Goal: Information Seeking & Learning: Learn about a topic

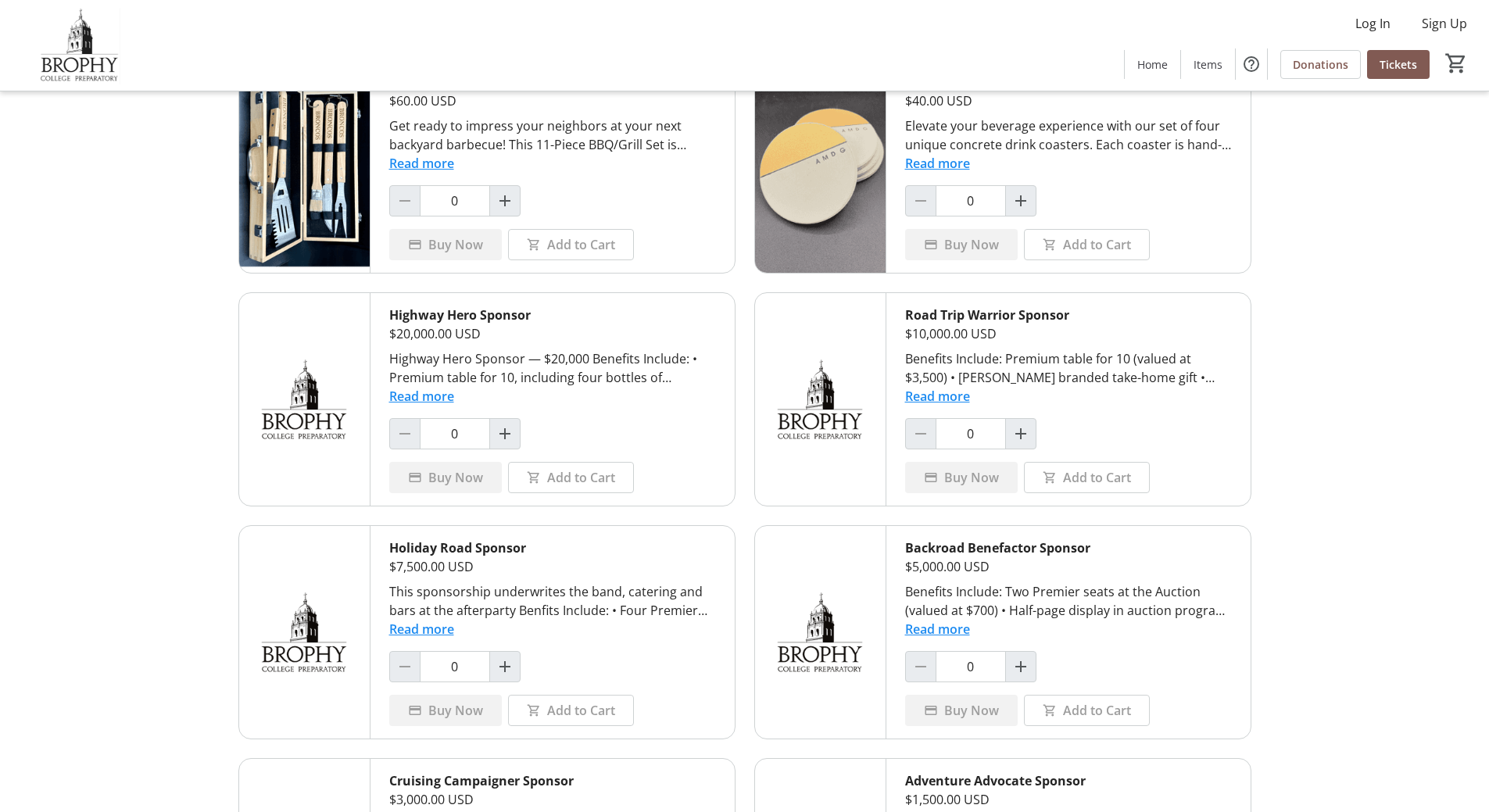
scroll to position [389, 0]
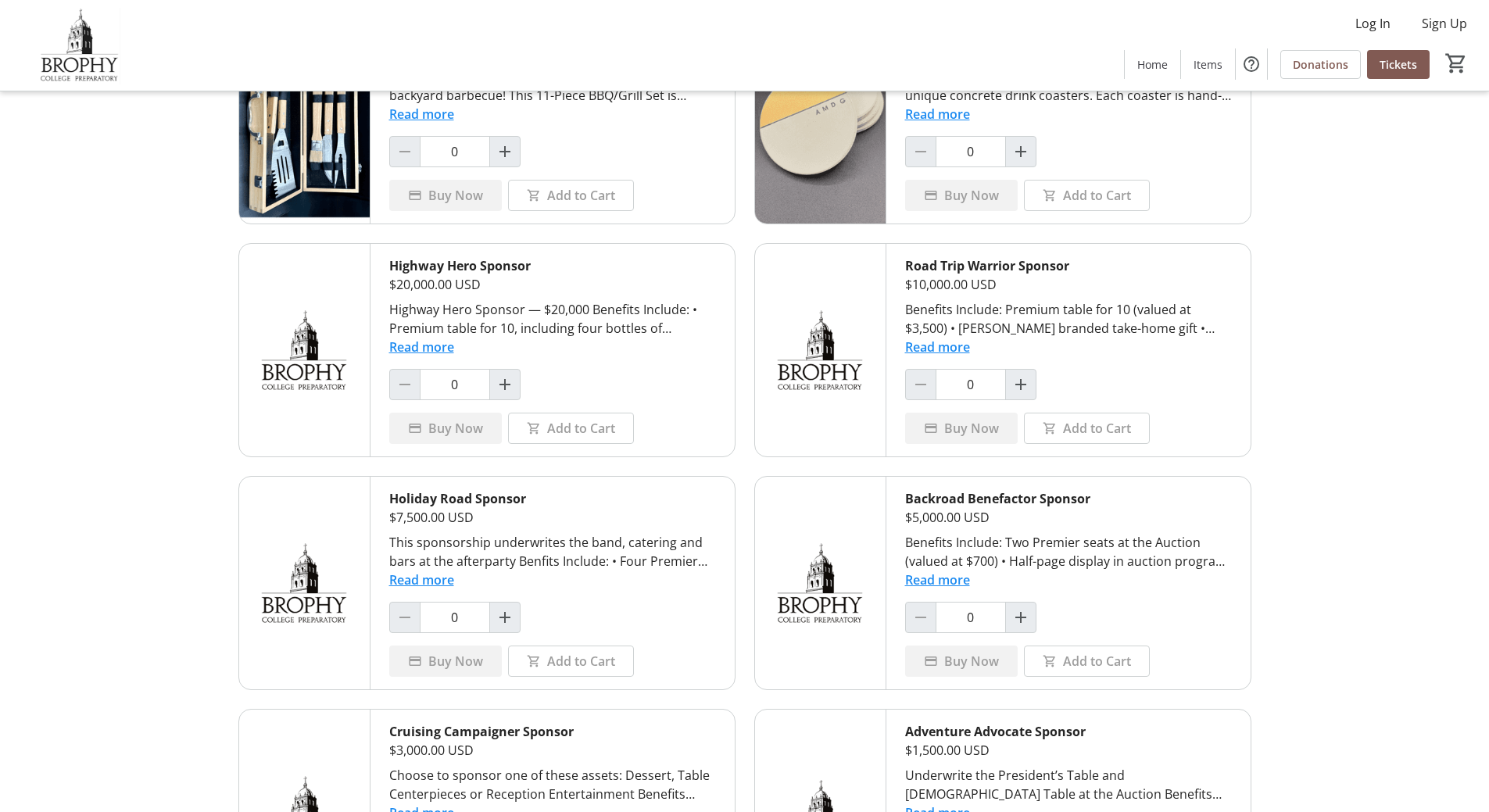
click at [427, 348] on button "Read more" at bounding box center [421, 346] width 65 height 19
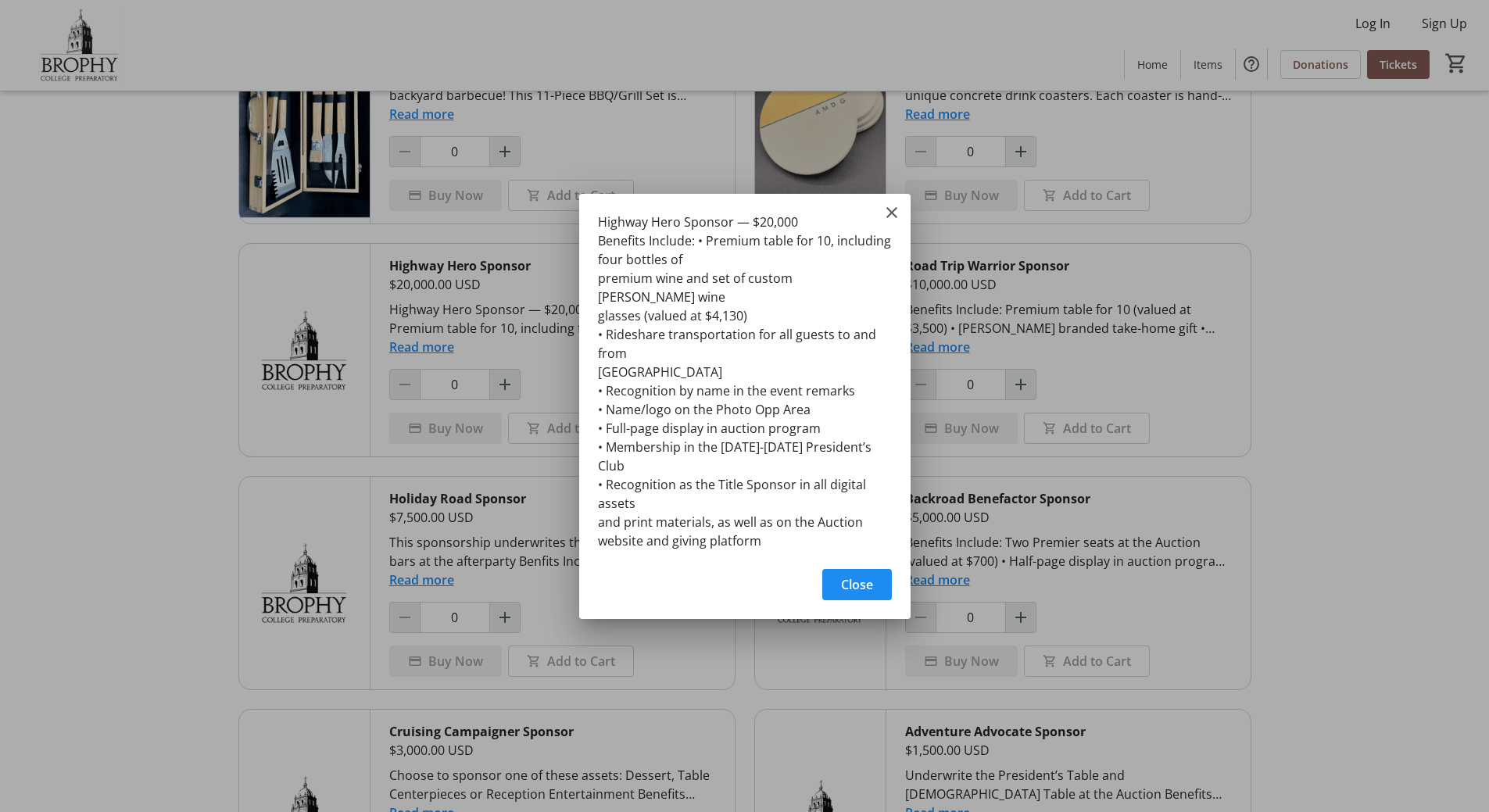
scroll to position [0, 0]
click at [889, 222] on mat-icon "Close" at bounding box center [891, 212] width 19 height 19
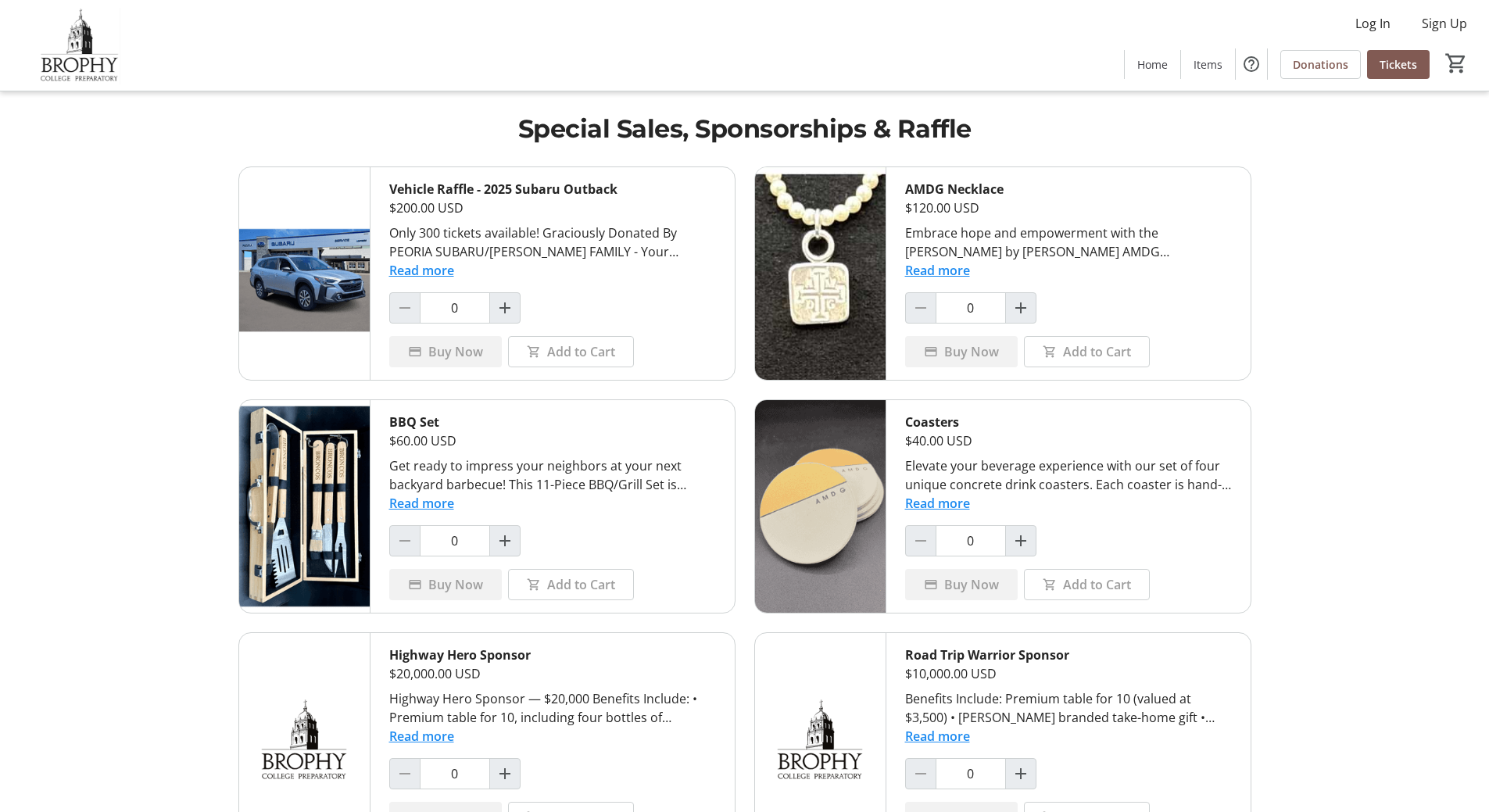
scroll to position [389, 0]
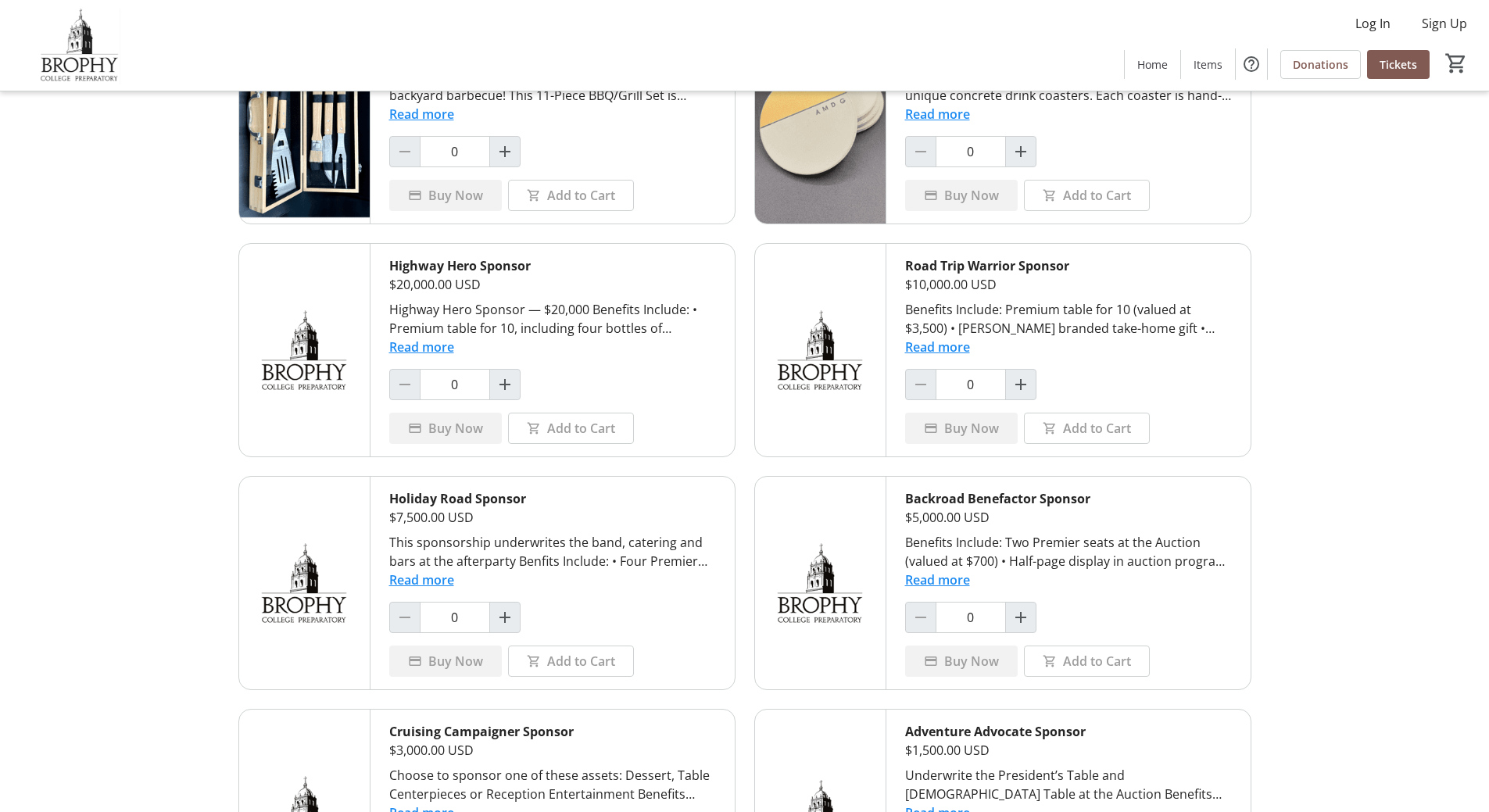
click at [955, 348] on button "Read more" at bounding box center [937, 346] width 65 height 19
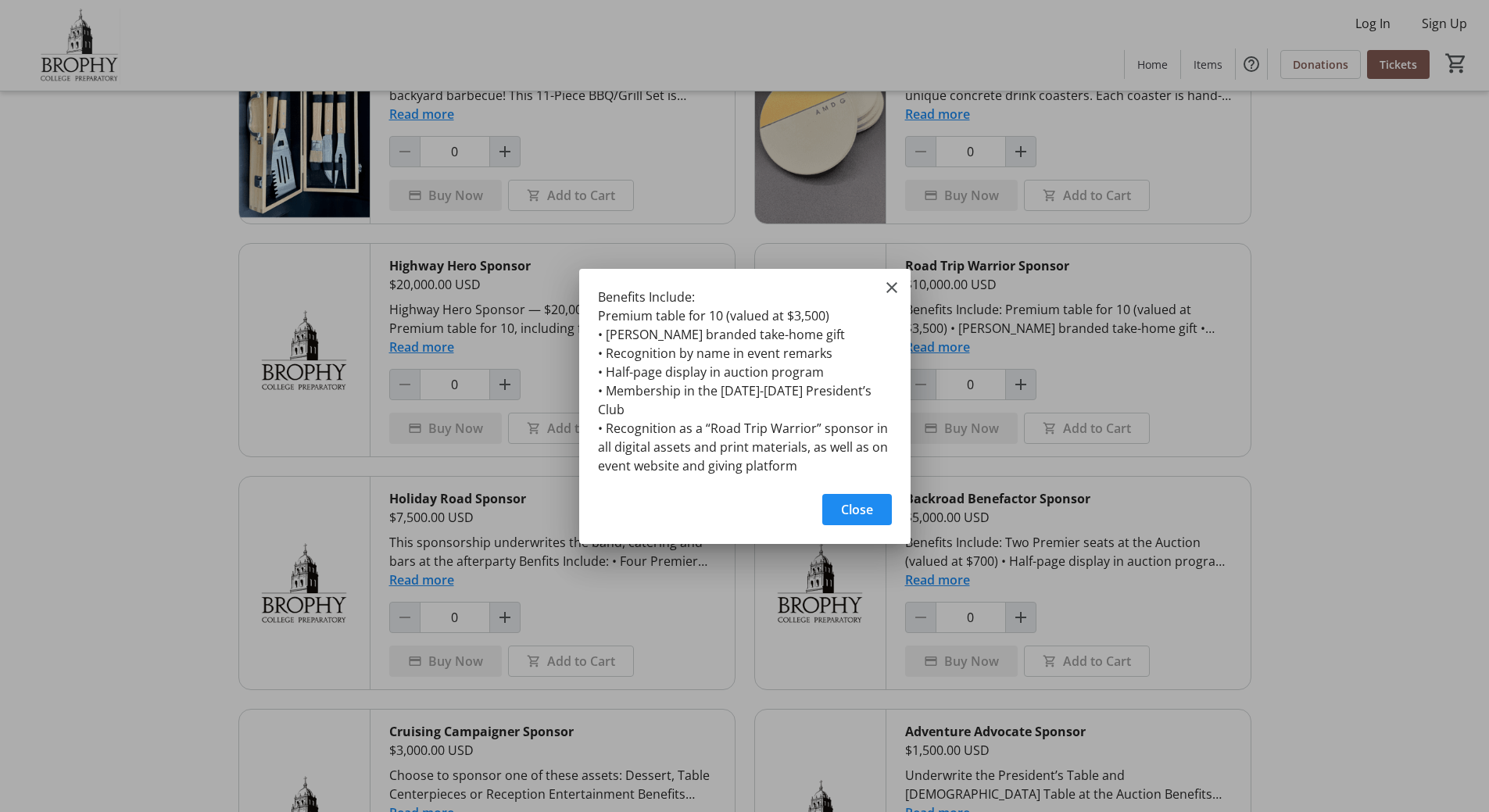
scroll to position [0, 0]
click at [896, 296] on mat-icon "Close" at bounding box center [891, 287] width 19 height 19
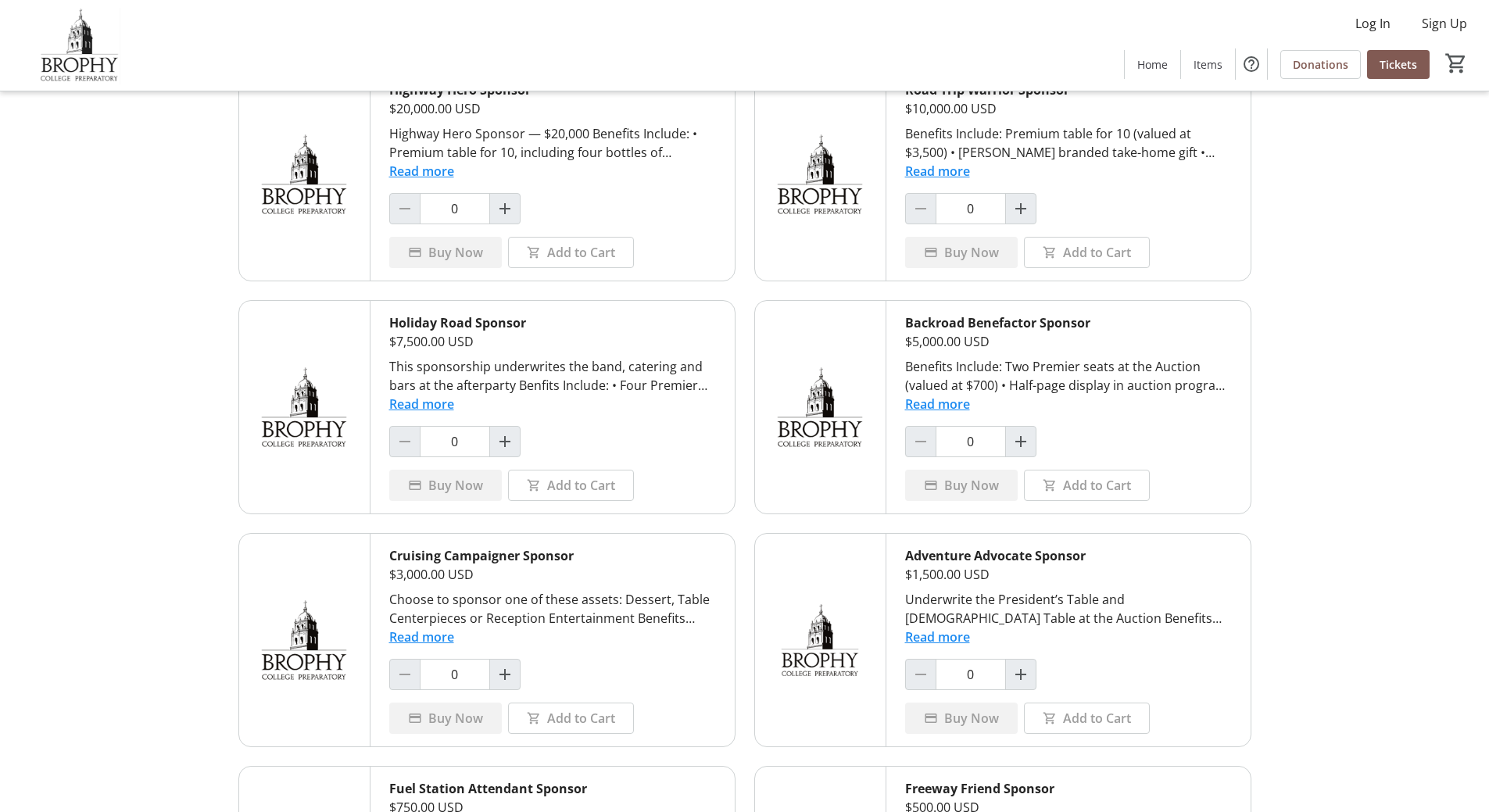
scroll to position [624, 0]
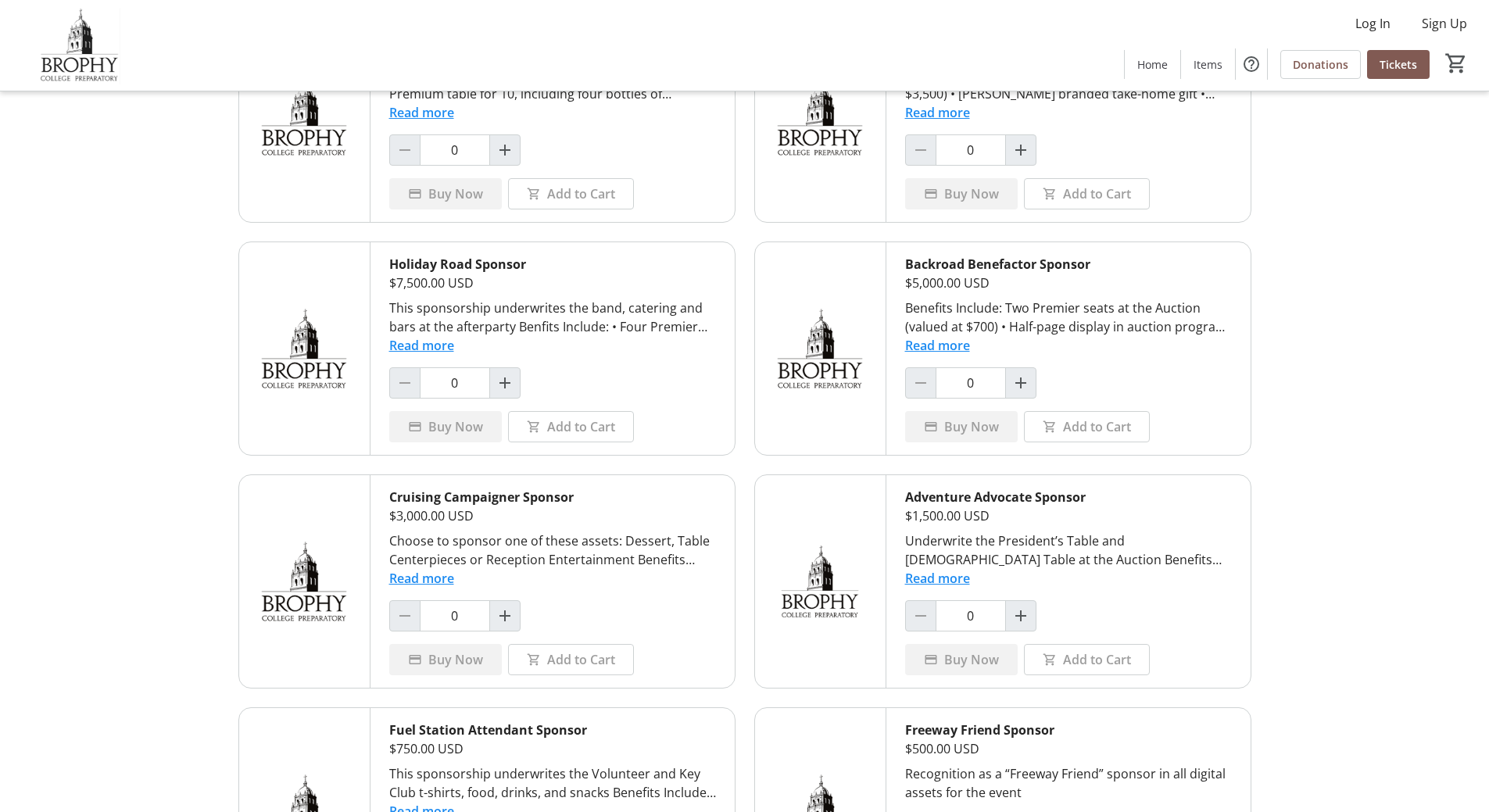
click at [427, 350] on button "Read more" at bounding box center [421, 345] width 65 height 19
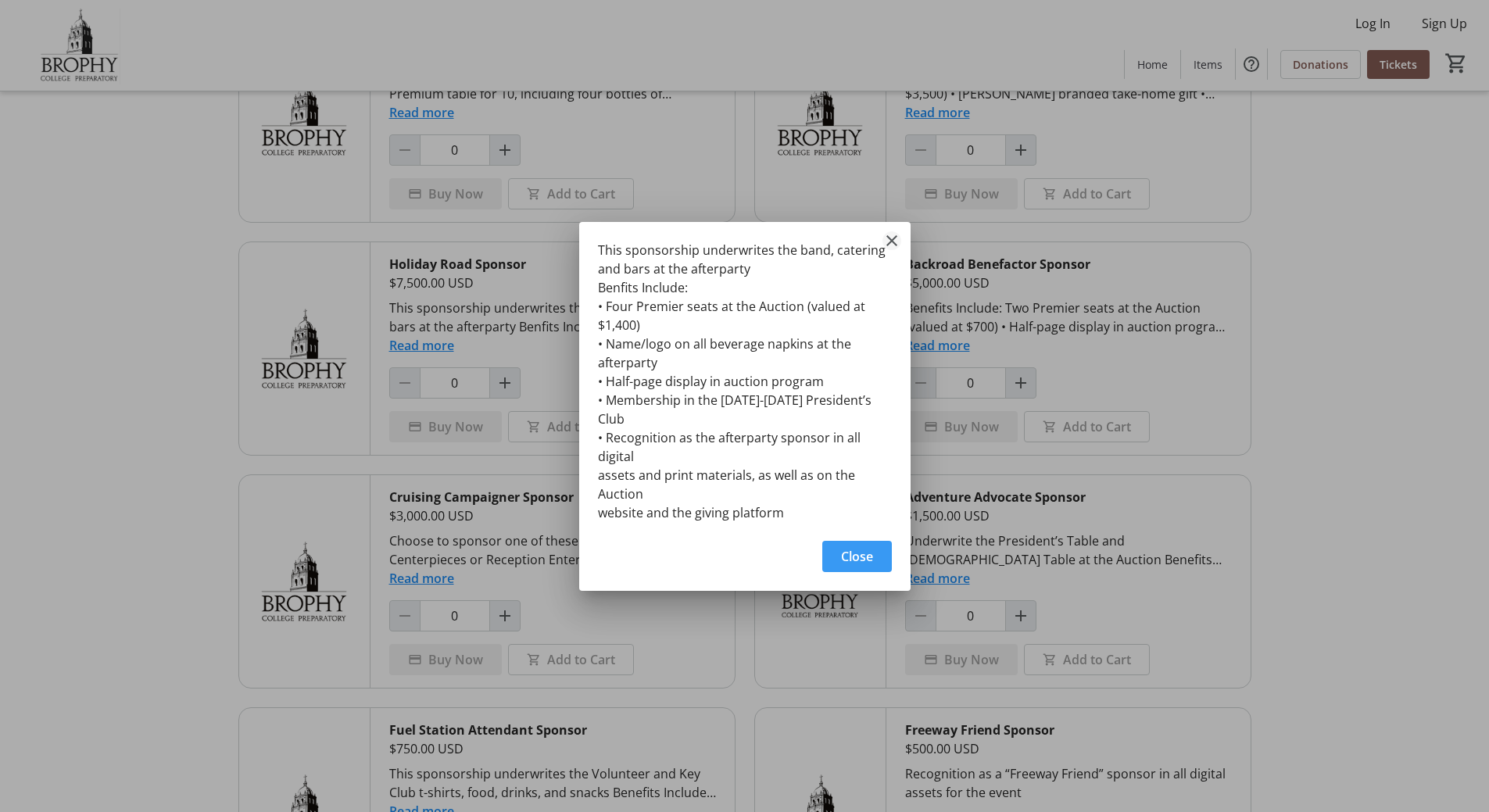
click at [898, 250] on mat-icon "Close" at bounding box center [891, 240] width 19 height 19
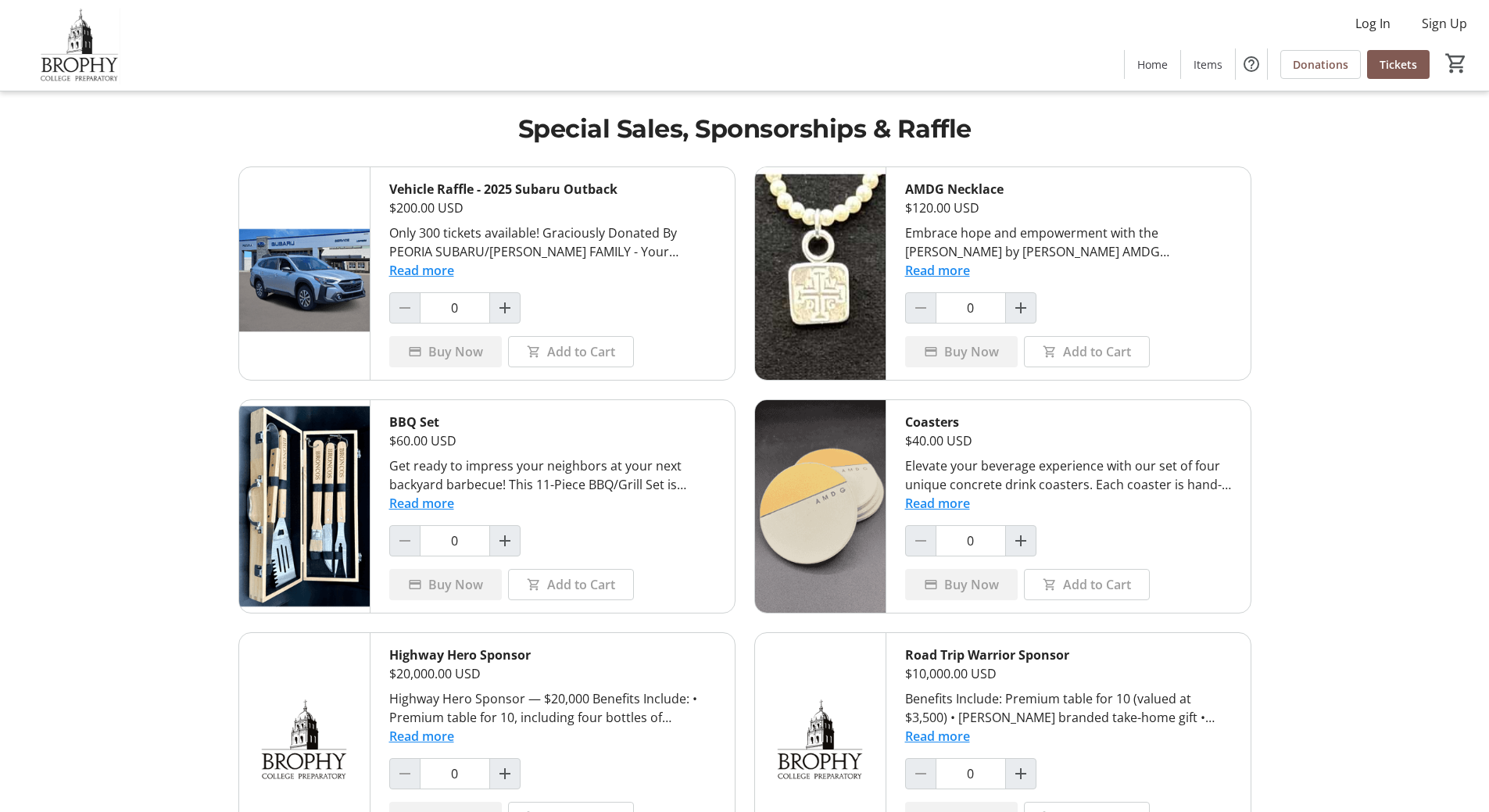
scroll to position [624, 0]
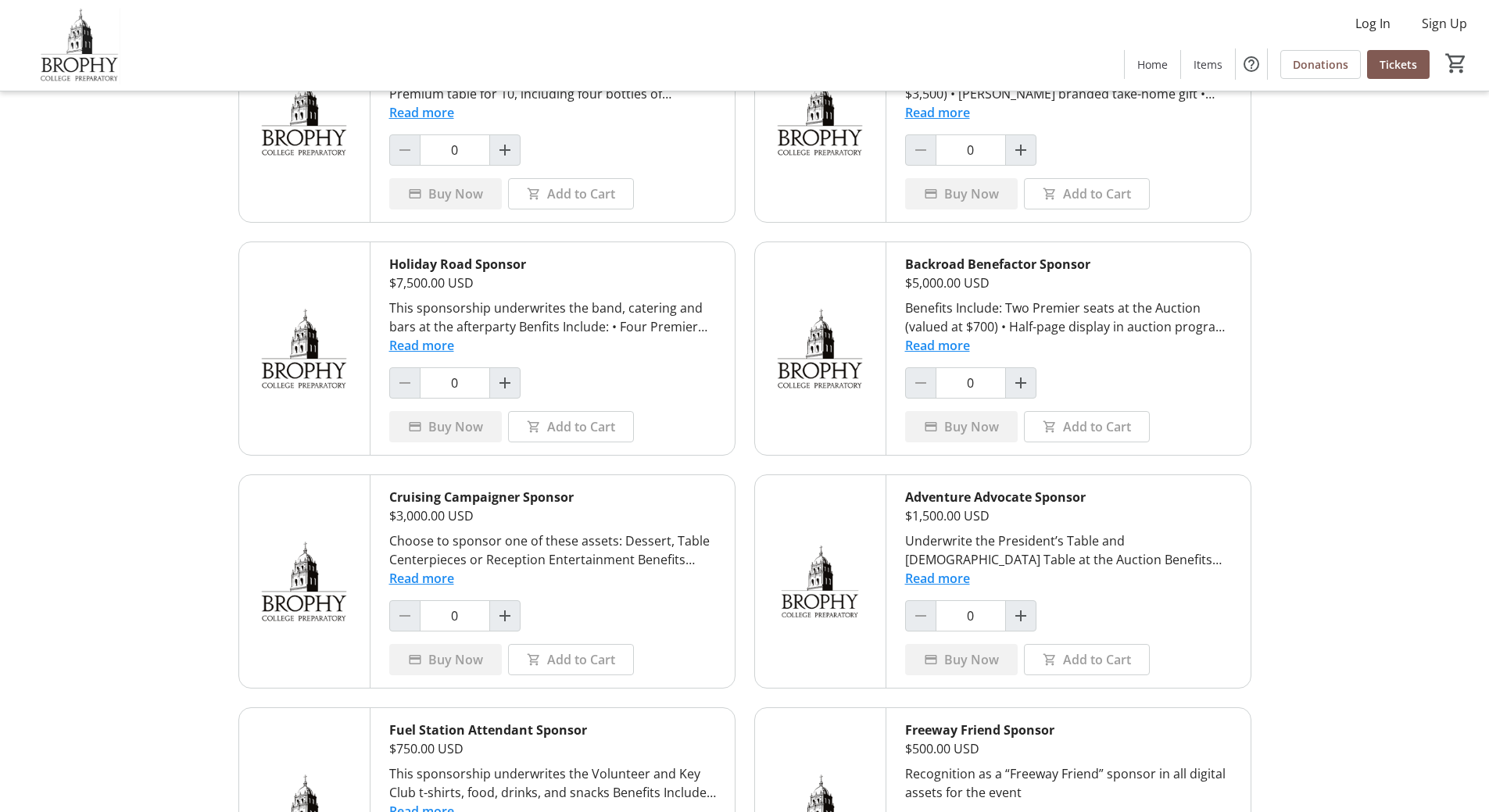
click at [939, 345] on button "Read more" at bounding box center [937, 345] width 65 height 19
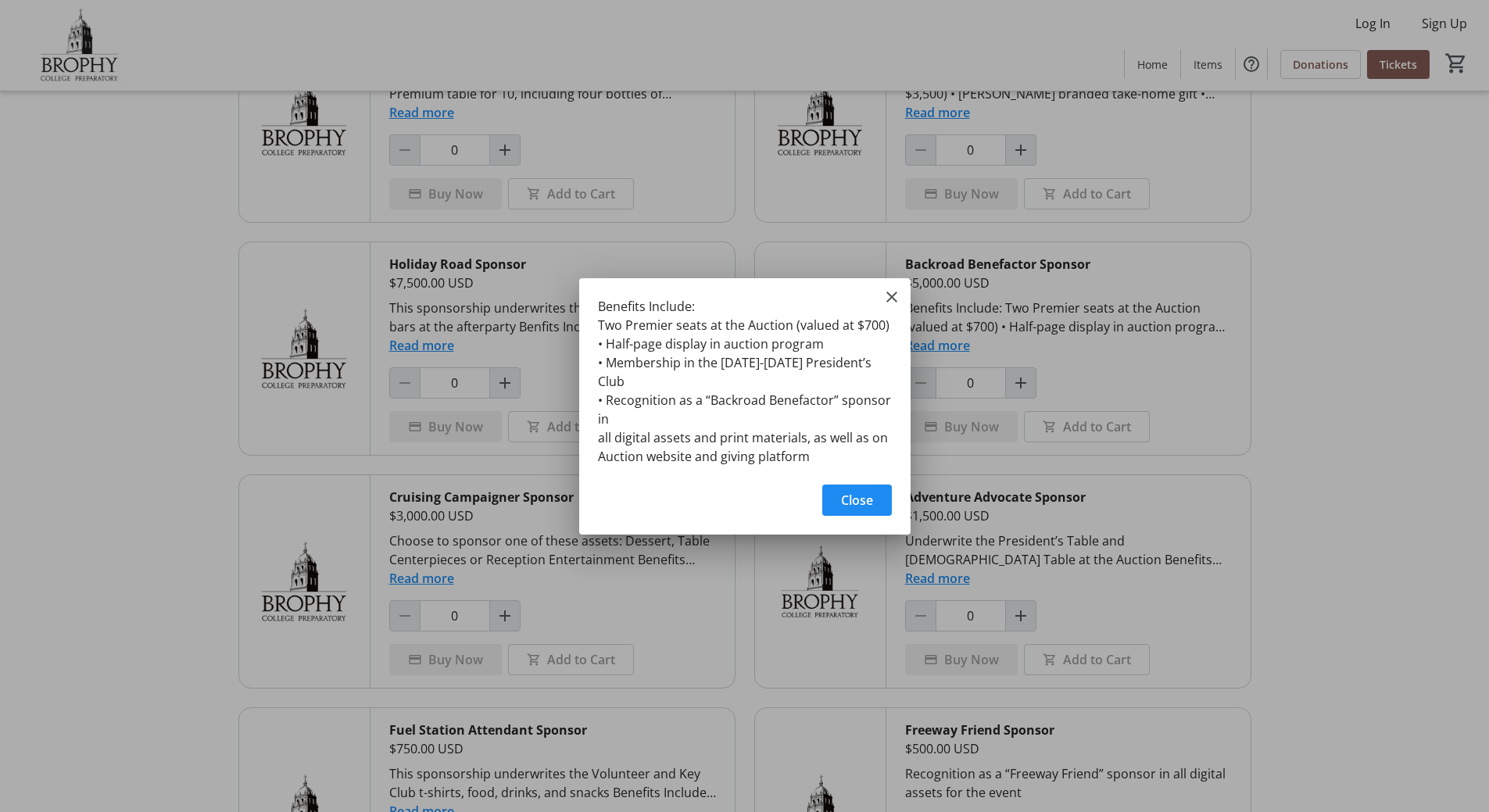
scroll to position [0, 0]
click at [891, 301] on mat-icon "Close" at bounding box center [891, 296] width 19 height 19
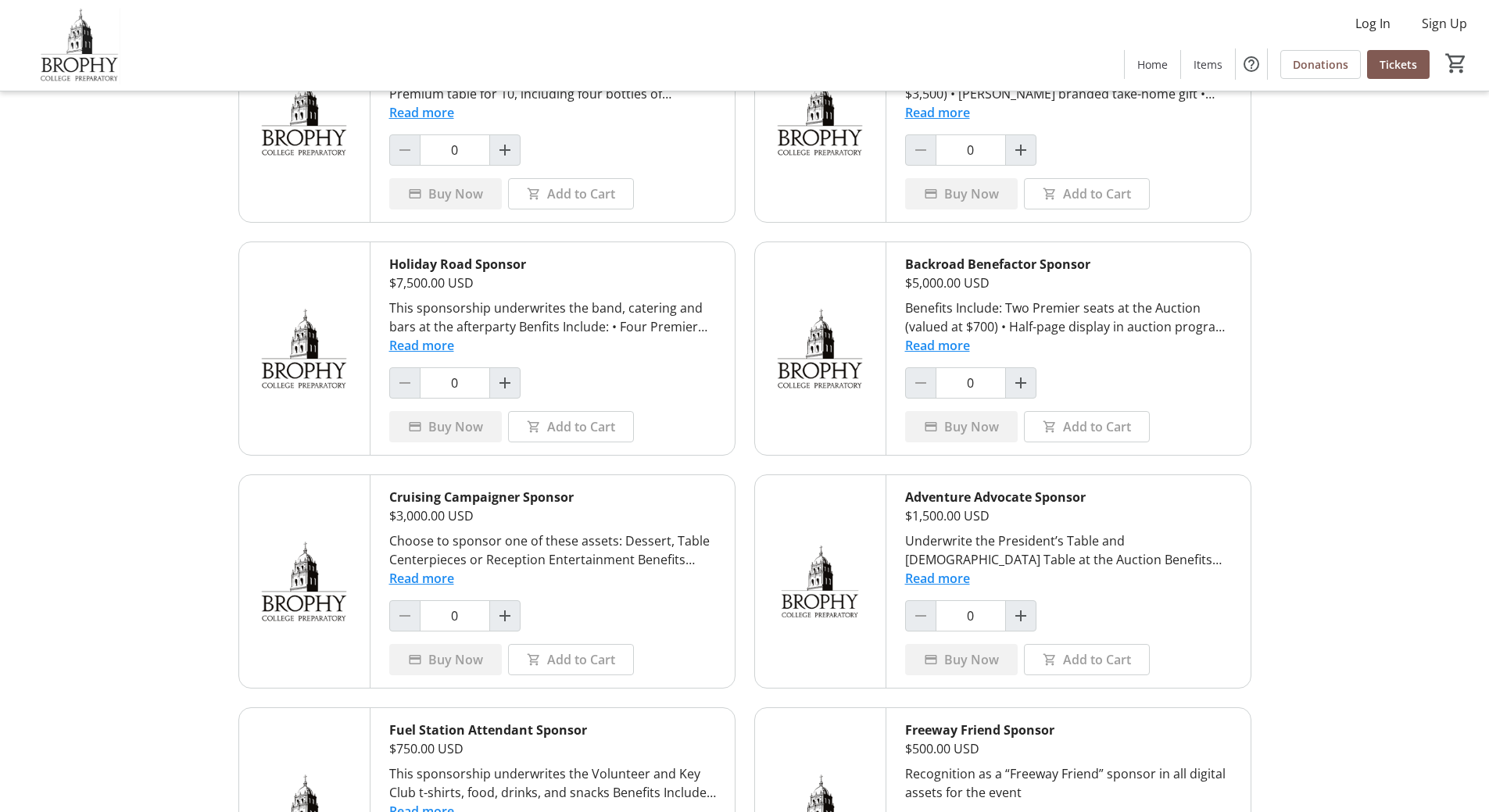
scroll to position [780, 0]
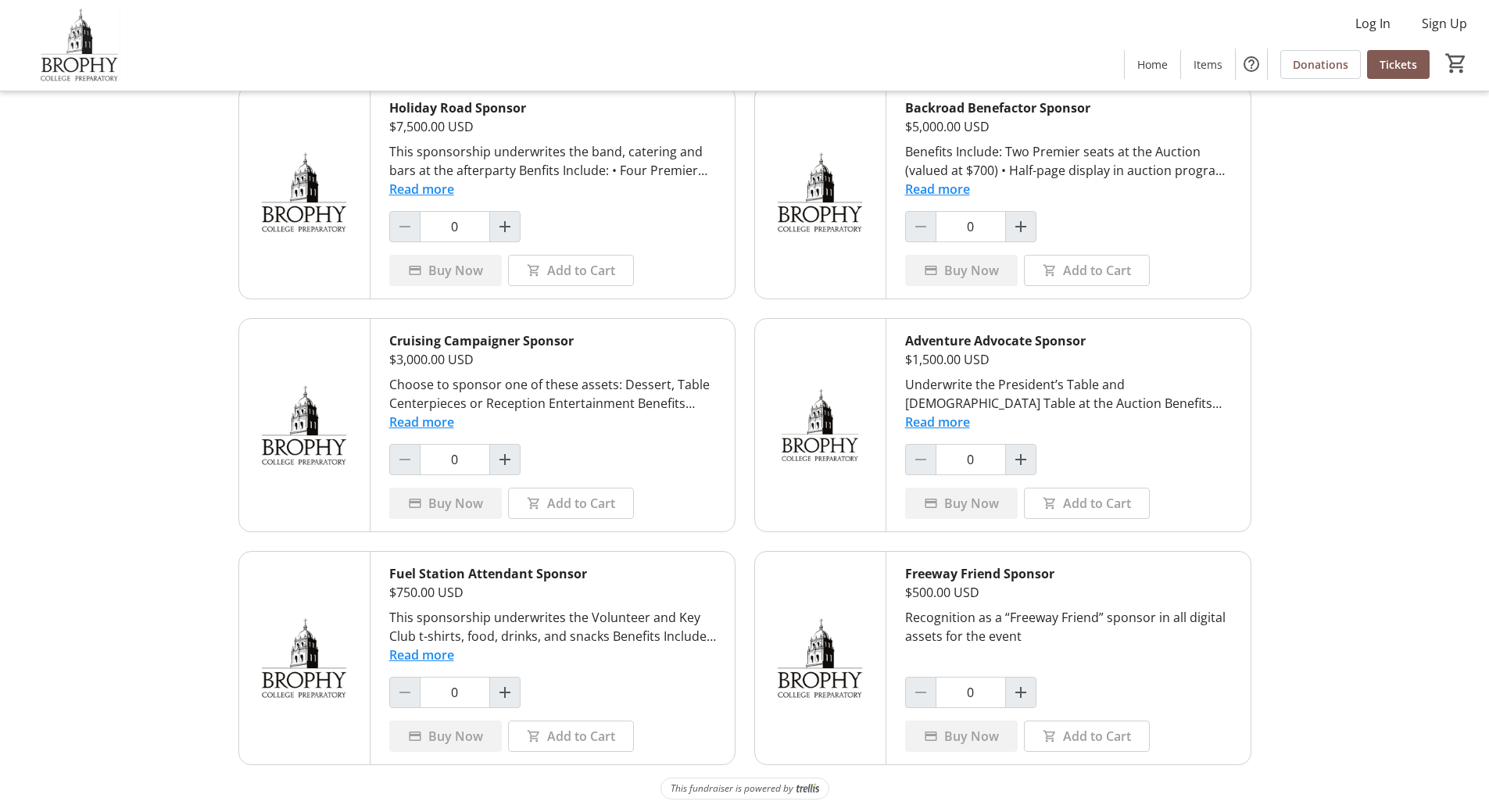
click at [418, 423] on button "Read more" at bounding box center [421, 421] width 65 height 19
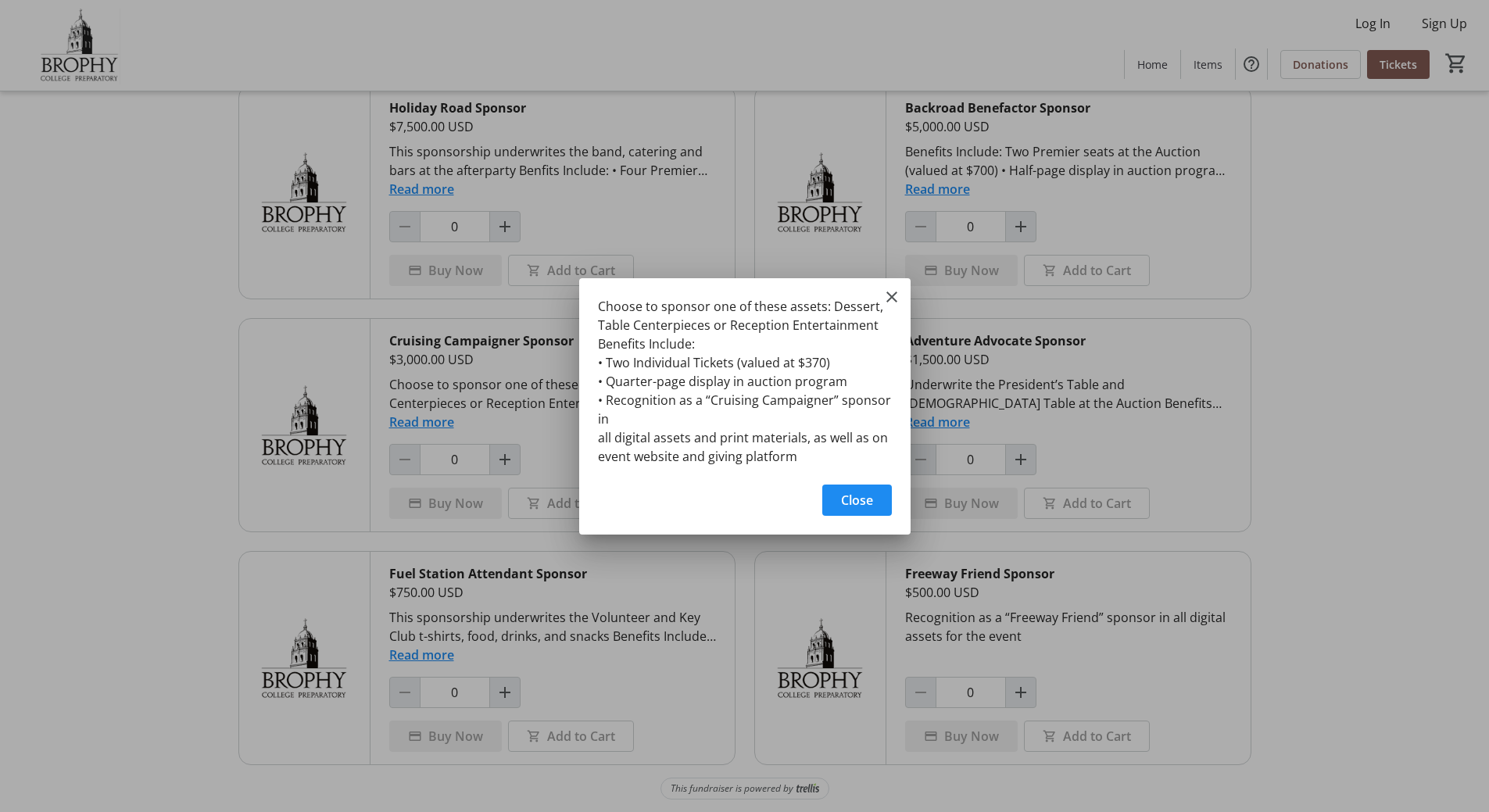
scroll to position [0, 0]
click at [889, 292] on mat-icon "Close" at bounding box center [891, 296] width 19 height 19
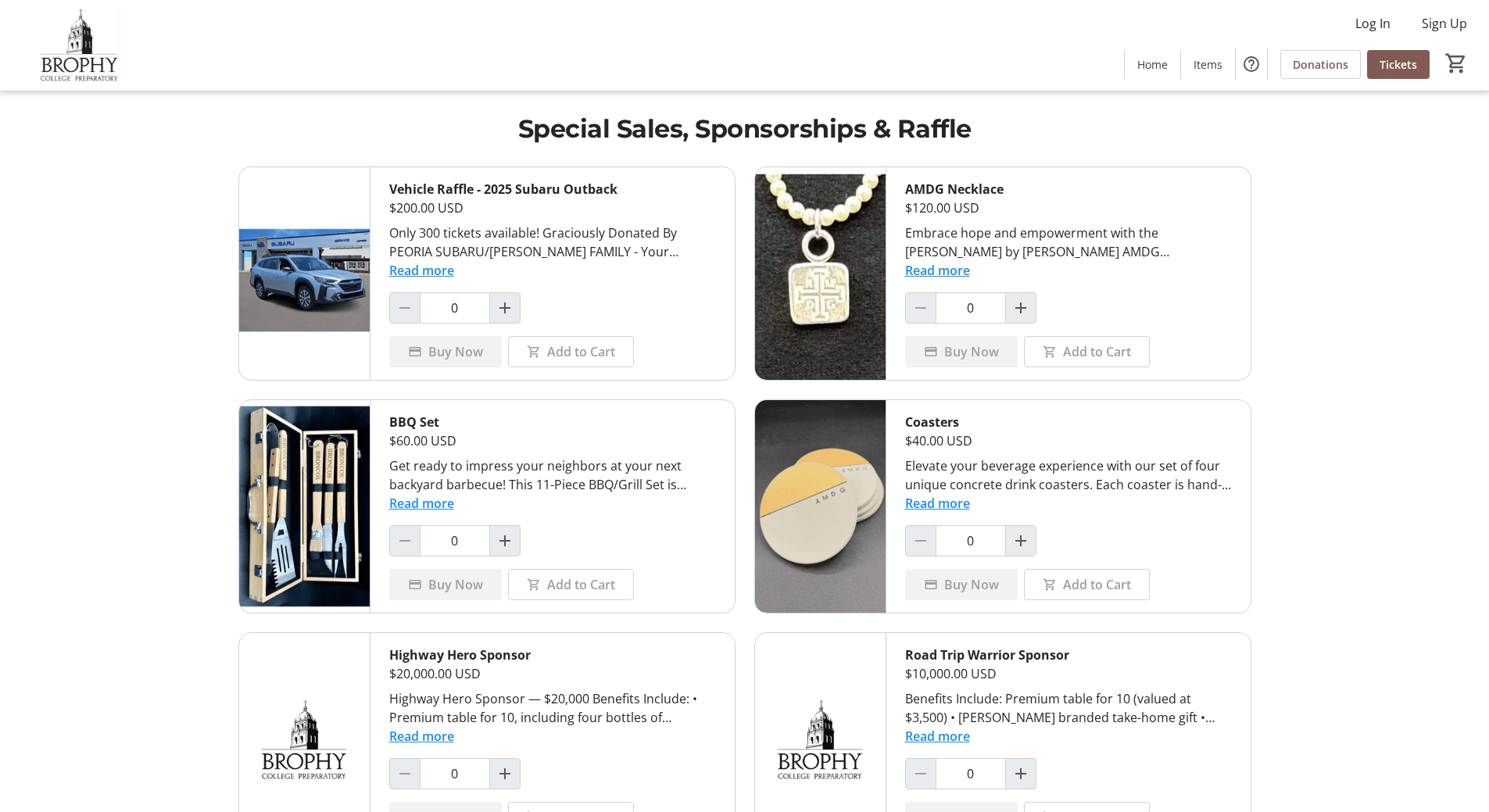
scroll to position [780, 0]
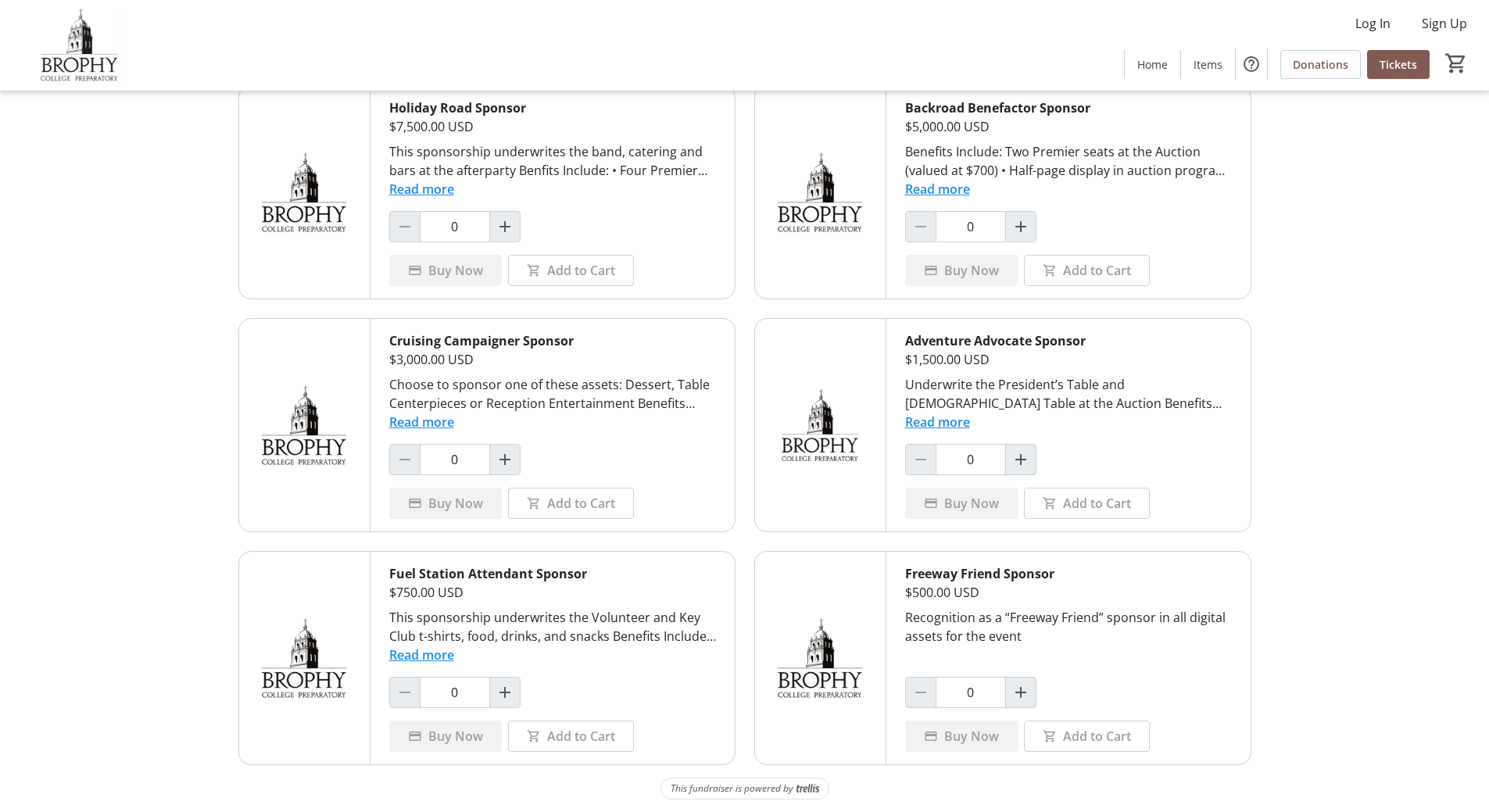
click at [935, 421] on button "Read more" at bounding box center [937, 421] width 65 height 19
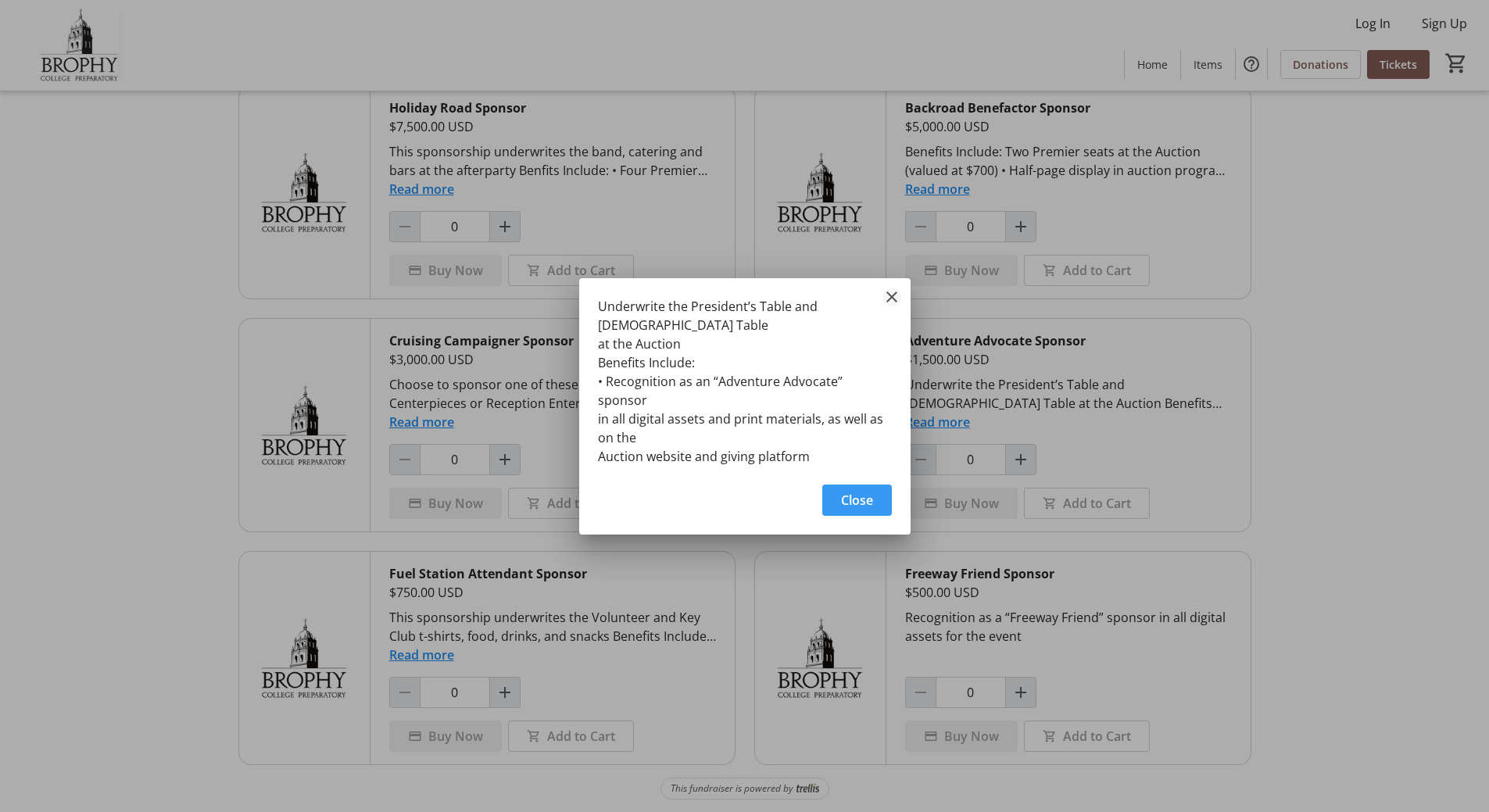
click at [888, 306] on mat-icon "Close" at bounding box center [891, 296] width 19 height 19
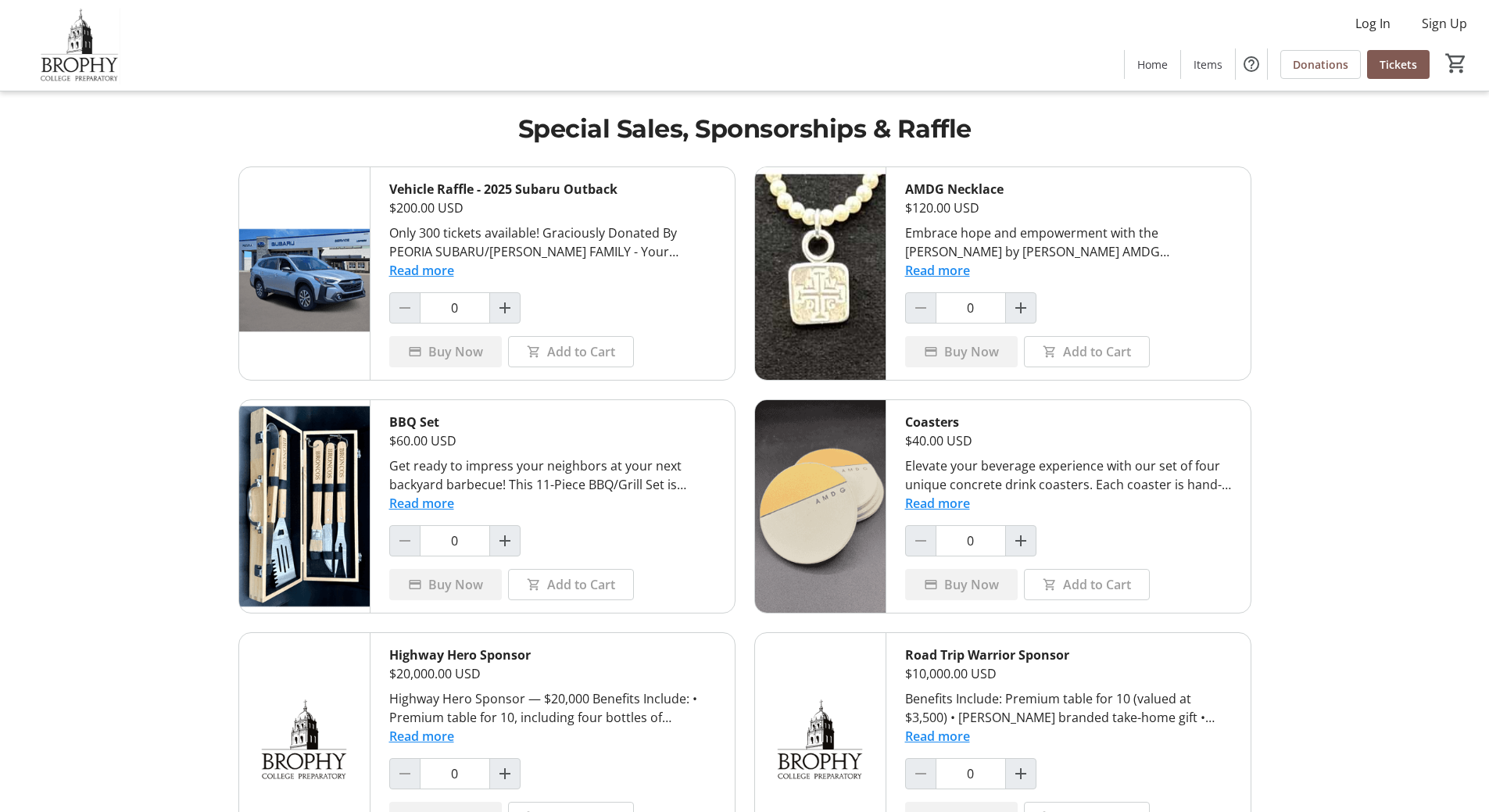
click at [1310, 222] on tr-shared-ui-items-page-ui "Special Sales, Sponsorships & Raffle Vehicle Raffle - 2025 Subaru Outback $200.…" at bounding box center [744, 795] width 1489 height 1592
click at [1294, 215] on tr-shared-ui-items-page-ui "Special Sales, Sponsorships & Raffle Vehicle Raffle - 2025 Subaru Outback $200.…" at bounding box center [744, 795] width 1489 height 1592
